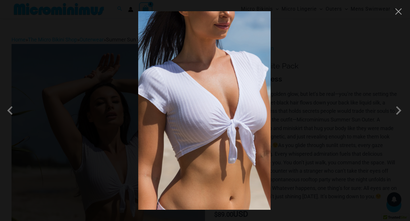
scroll to position [136, 0]
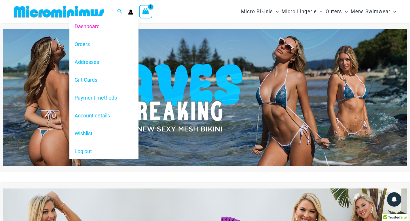
click at [131, 13] on icon "Account icon link" at bounding box center [130, 13] width 5 height 2
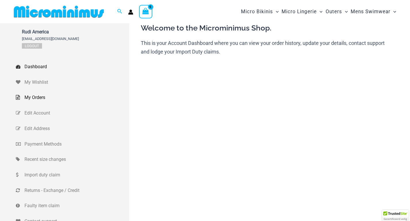
click at [35, 94] on span "My Orders" at bounding box center [75, 97] width 103 height 9
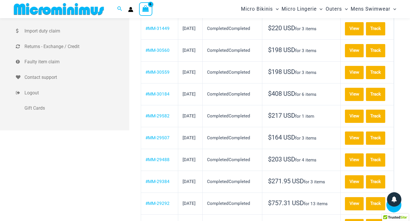
scroll to position [167, 0]
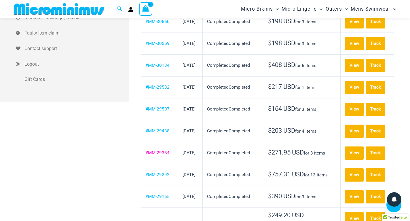
click at [155, 155] on link "#MM-29384" at bounding box center [157, 152] width 24 height 5
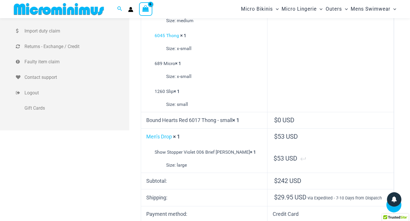
scroll to position [81, 0]
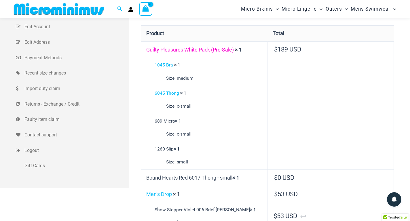
click at [209, 49] on link "Guilty Pleasures White Pack (Pre-Sale)" at bounding box center [189, 50] width 87 height 6
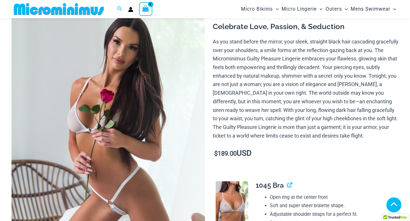
scroll to position [110, 0]
